Goal: Task Accomplishment & Management: Complete application form

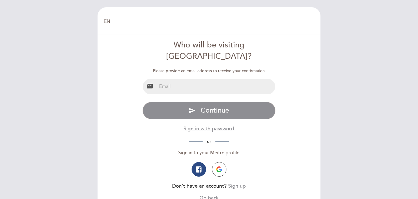
click at [221, 79] on input "email" at bounding box center [216, 86] width 119 height 15
type input "[EMAIL_ADDRESS][DOMAIN_NAME]"
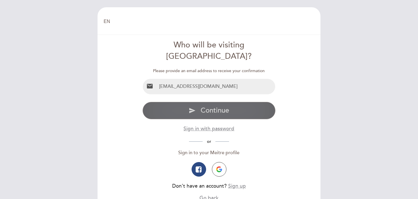
click at [225, 106] on span "Continue" at bounding box center [215, 110] width 28 height 8
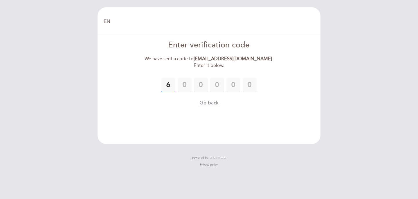
type input "6"
type input "5"
type input "1"
type input "3"
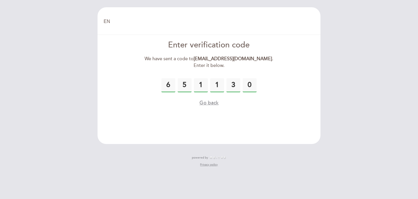
type input "0"
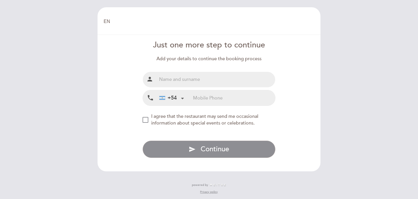
click at [211, 81] on input "text" at bounding box center [216, 79] width 119 height 15
type input "[PERSON_NAME]"
click at [247, 99] on input "tel" at bounding box center [234, 97] width 82 height 15
click at [148, 123] on div "NEW_MODAL_AGREE_RESTAURANT_SEND_OCCASIONAL_INFO" at bounding box center [146, 120] width 6 height 6
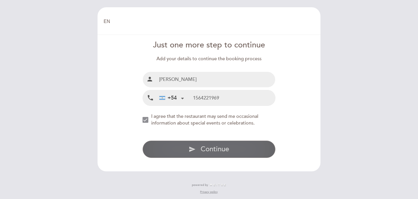
click at [238, 151] on button "send Continue" at bounding box center [209, 148] width 133 height 17
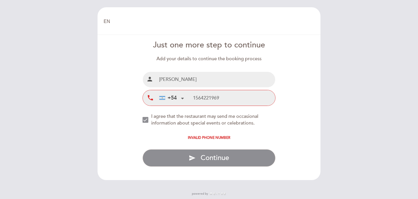
click at [198, 97] on input "1564221969" at bounding box center [234, 97] width 82 height 15
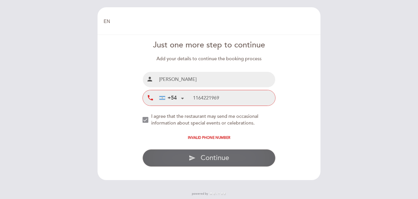
type input "1164221969"
click at [227, 156] on span "Continue" at bounding box center [215, 157] width 28 height 8
